Goal: Information Seeking & Learning: Learn about a topic

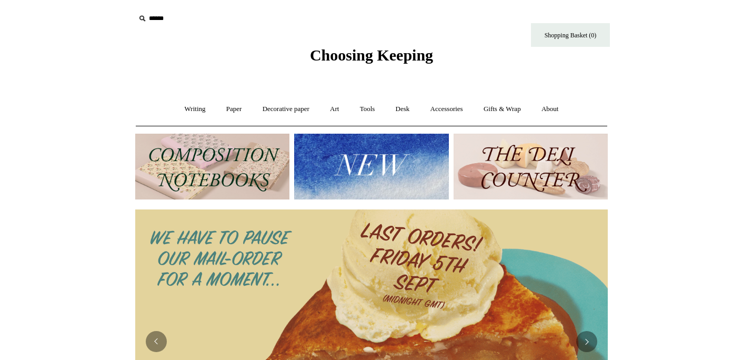
click at [236, 158] on img at bounding box center [212, 167] width 154 height 66
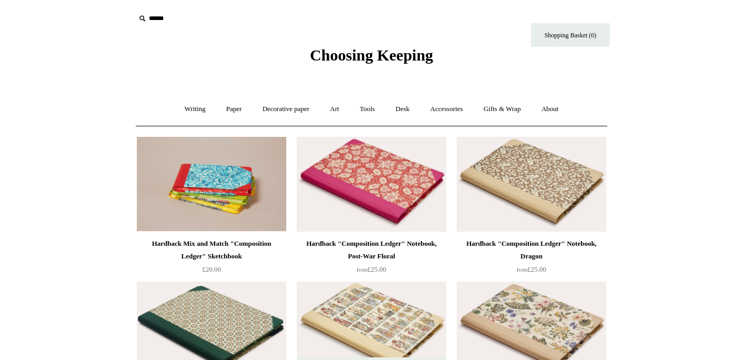
click at [213, 287] on img at bounding box center [211, 328] width 149 height 95
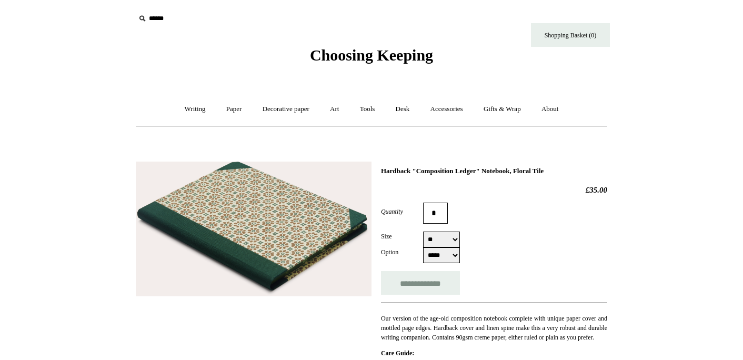
select select "*****"
drag, startPoint x: 382, startPoint y: 169, endPoint x: 531, endPoint y: 170, distance: 148.9
click at [531, 170] on h1 "Hardback "Composition Ledger" Notebook, Floral Tile" at bounding box center [494, 171] width 226 height 8
copy h1 "Hardback "Composition Ledger" Notebook"
click at [188, 110] on link "Writing +" at bounding box center [195, 109] width 40 height 28
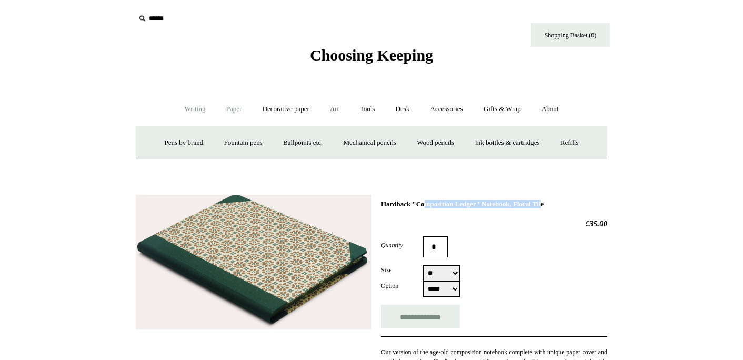
click at [228, 105] on link "Paper +" at bounding box center [234, 109] width 35 height 28
click at [211, 143] on link "Notebooks +" at bounding box center [224, 143] width 48 height 28
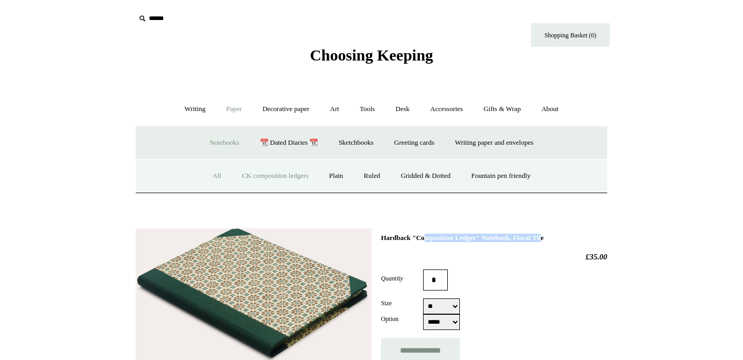
click at [205, 175] on link "All" at bounding box center [217, 176] width 28 height 28
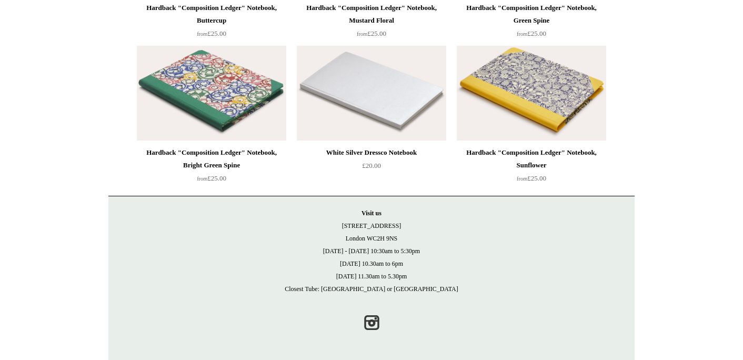
scroll to position [7180, 0]
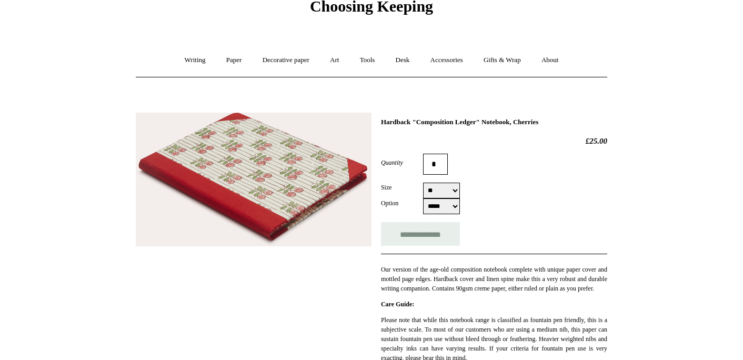
scroll to position [49, 0]
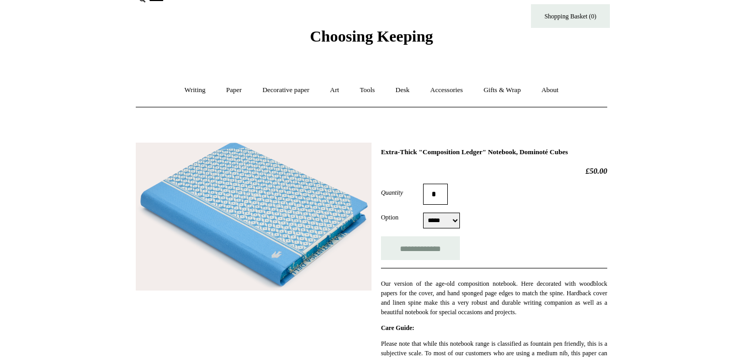
scroll to position [21, 0]
